Goal: Find specific page/section: Find specific page/section

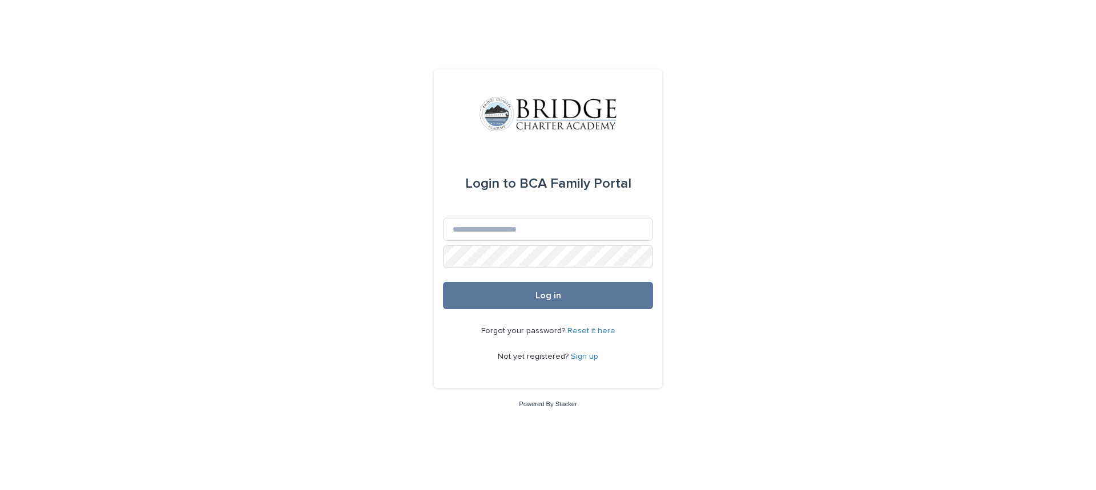
drag, startPoint x: 707, startPoint y: 33, endPoint x: 711, endPoint y: 44, distance: 11.6
click at [711, 44] on div "Login to BCA Family Portal Email Password Log in Forgot your password? Reset it…" at bounding box center [548, 245] width 1096 height 490
click at [477, 230] on input "Email" at bounding box center [548, 229] width 210 height 23
type input "**********"
click at [528, 295] on button "Log in" at bounding box center [548, 295] width 210 height 27
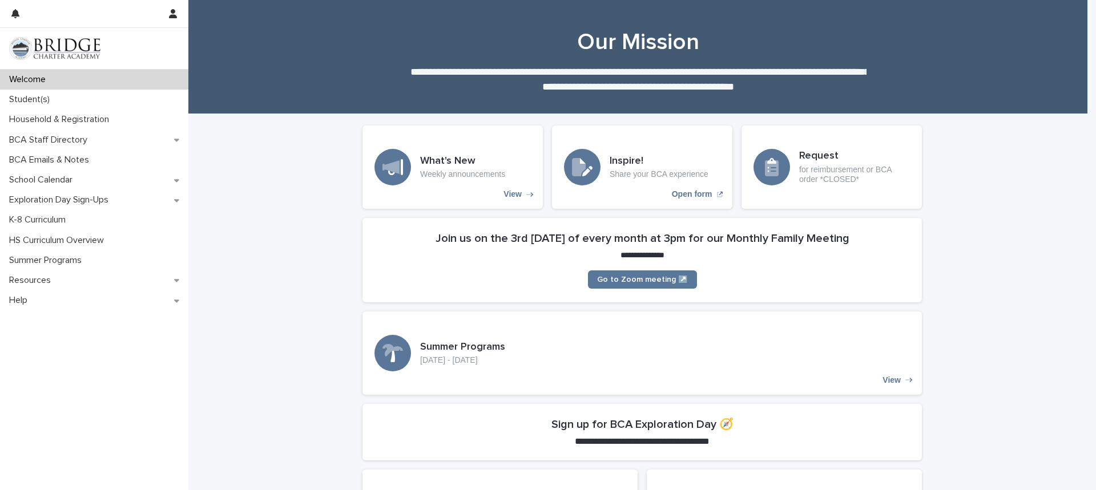
click at [127, 99] on div "Student(s)" at bounding box center [94, 100] width 188 height 20
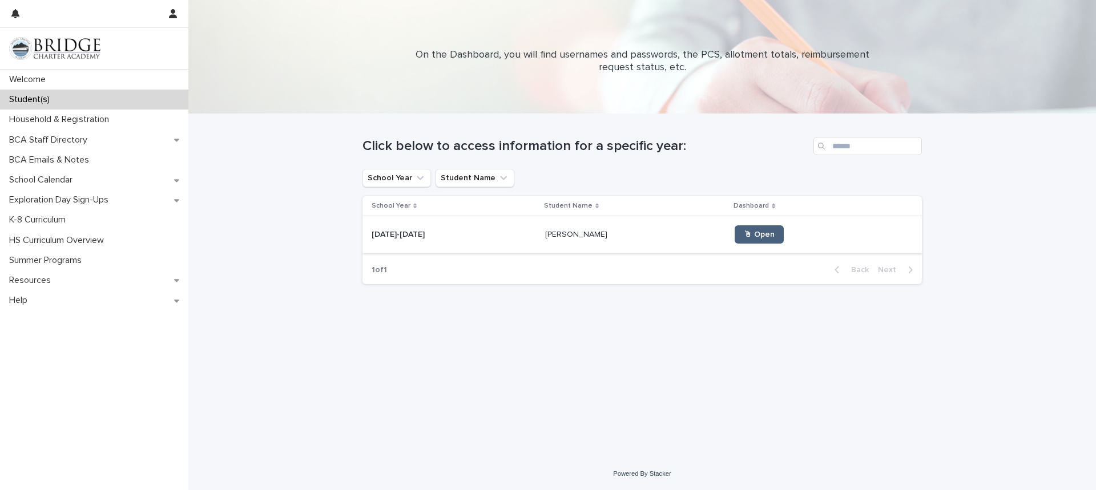
click at [748, 235] on span "🖱 Open" at bounding box center [759, 235] width 31 height 8
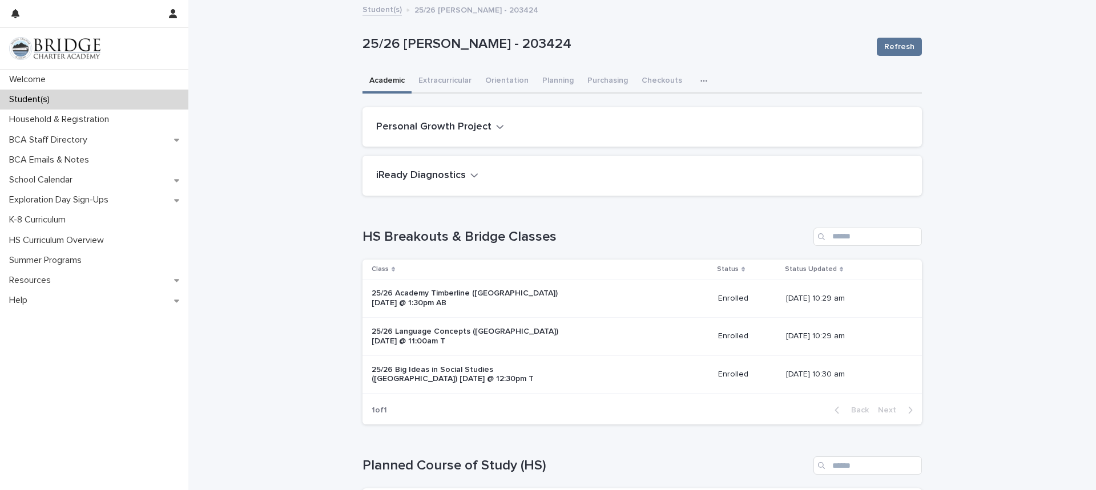
click at [701, 82] on icon "button" at bounding box center [704, 81] width 7 height 8
click at [654, 130] on span "General" at bounding box center [650, 128] width 30 height 8
